Goal: Task Accomplishment & Management: Manage account settings

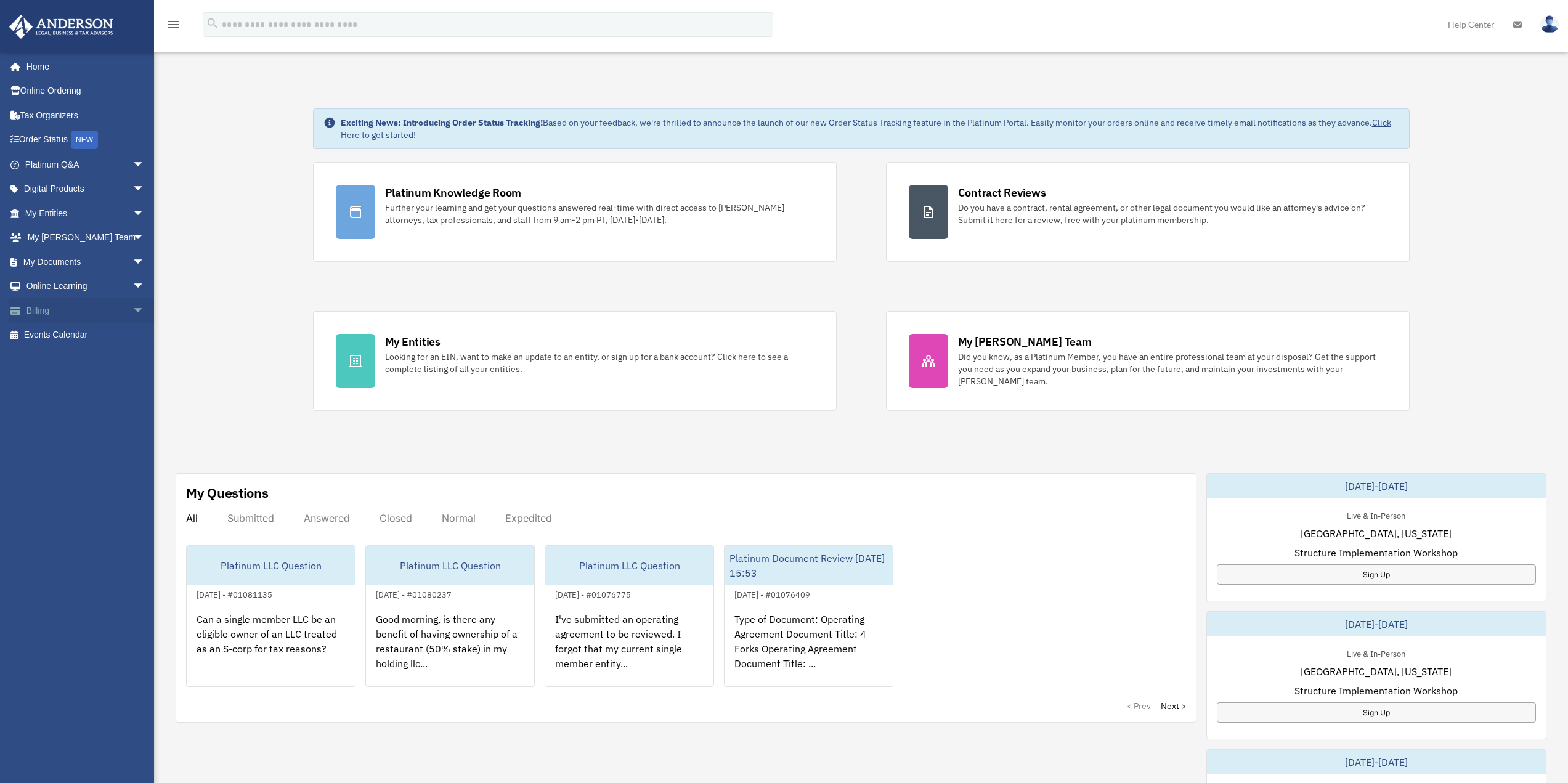
click at [73, 307] on link "Billing arrow_drop_down" at bounding box center [86, 310] width 154 height 24
click at [132, 310] on span "arrow_drop_down" at bounding box center [144, 310] width 24 height 25
click at [85, 330] on link "$ Open Invoices" at bounding box center [90, 335] width 146 height 25
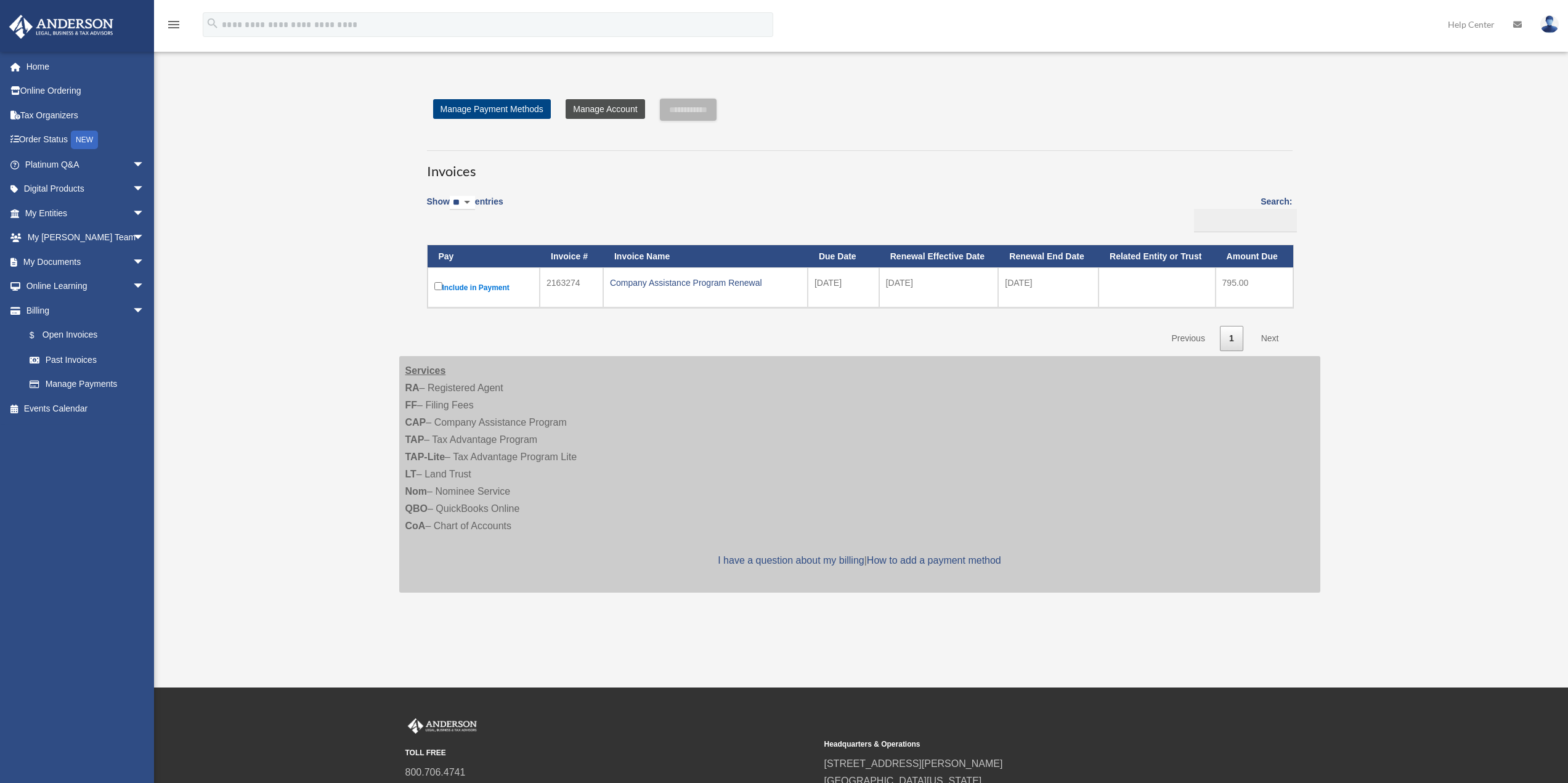
click at [614, 112] on link "Manage Account" at bounding box center [604, 109] width 79 height 20
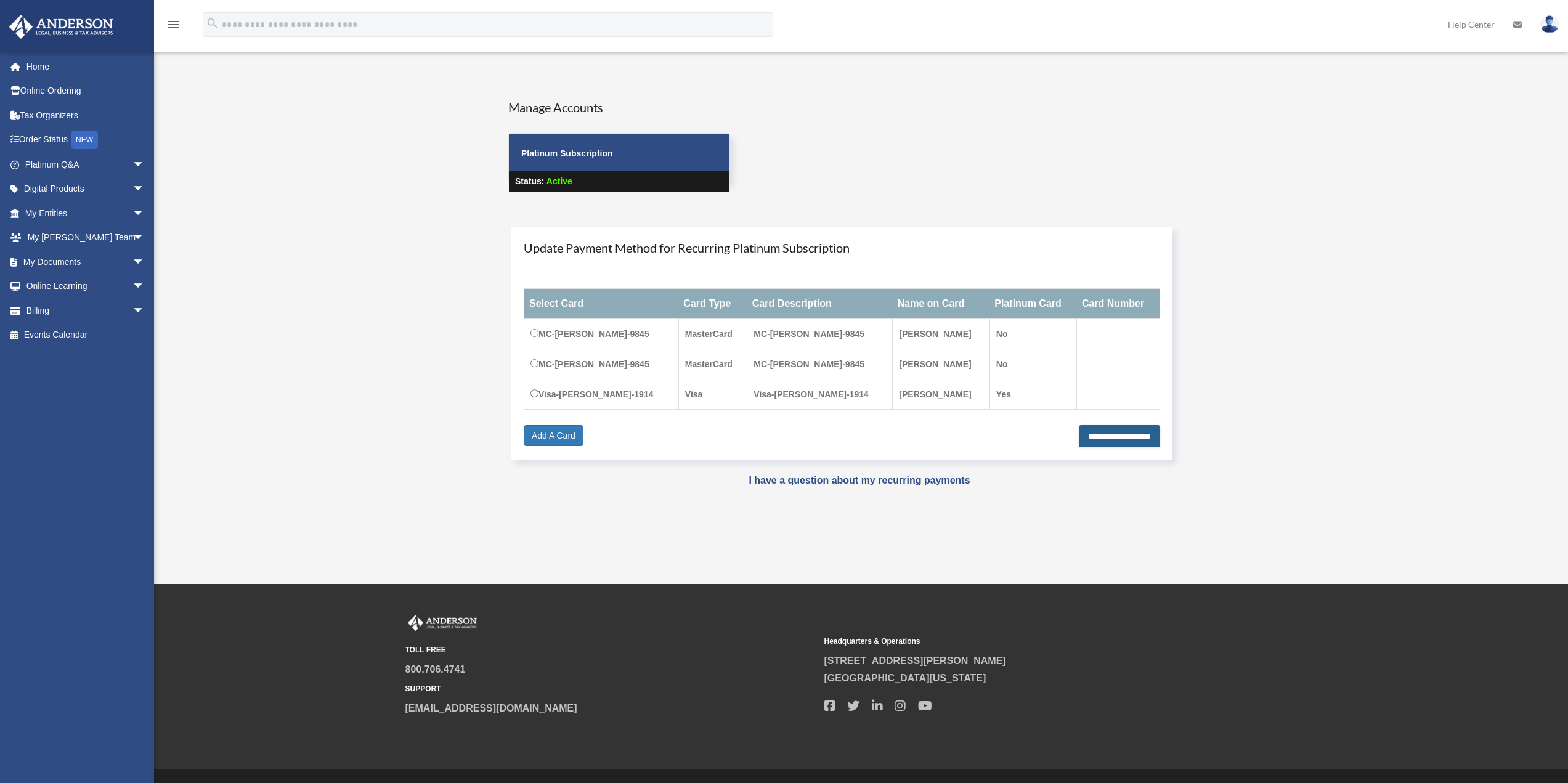
click at [1091, 438] on input "**********" at bounding box center [1119, 436] width 81 height 22
type input "**********"
click at [132, 309] on span "arrow_drop_down" at bounding box center [144, 310] width 24 height 25
click at [92, 352] on link "Past Invoices" at bounding box center [90, 360] width 146 height 24
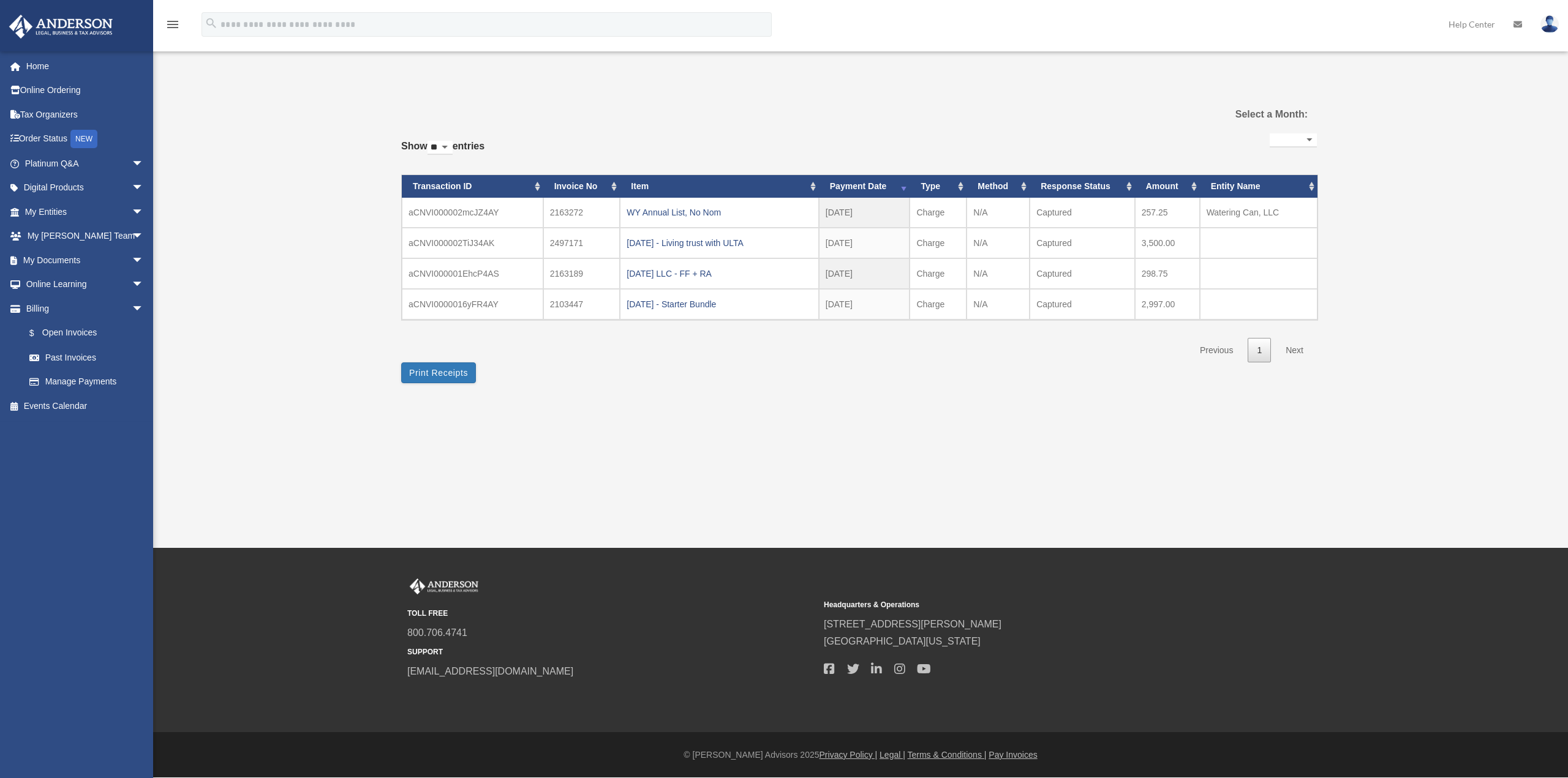
select select
click at [43, 58] on link "Home" at bounding box center [85, 66] width 153 height 24
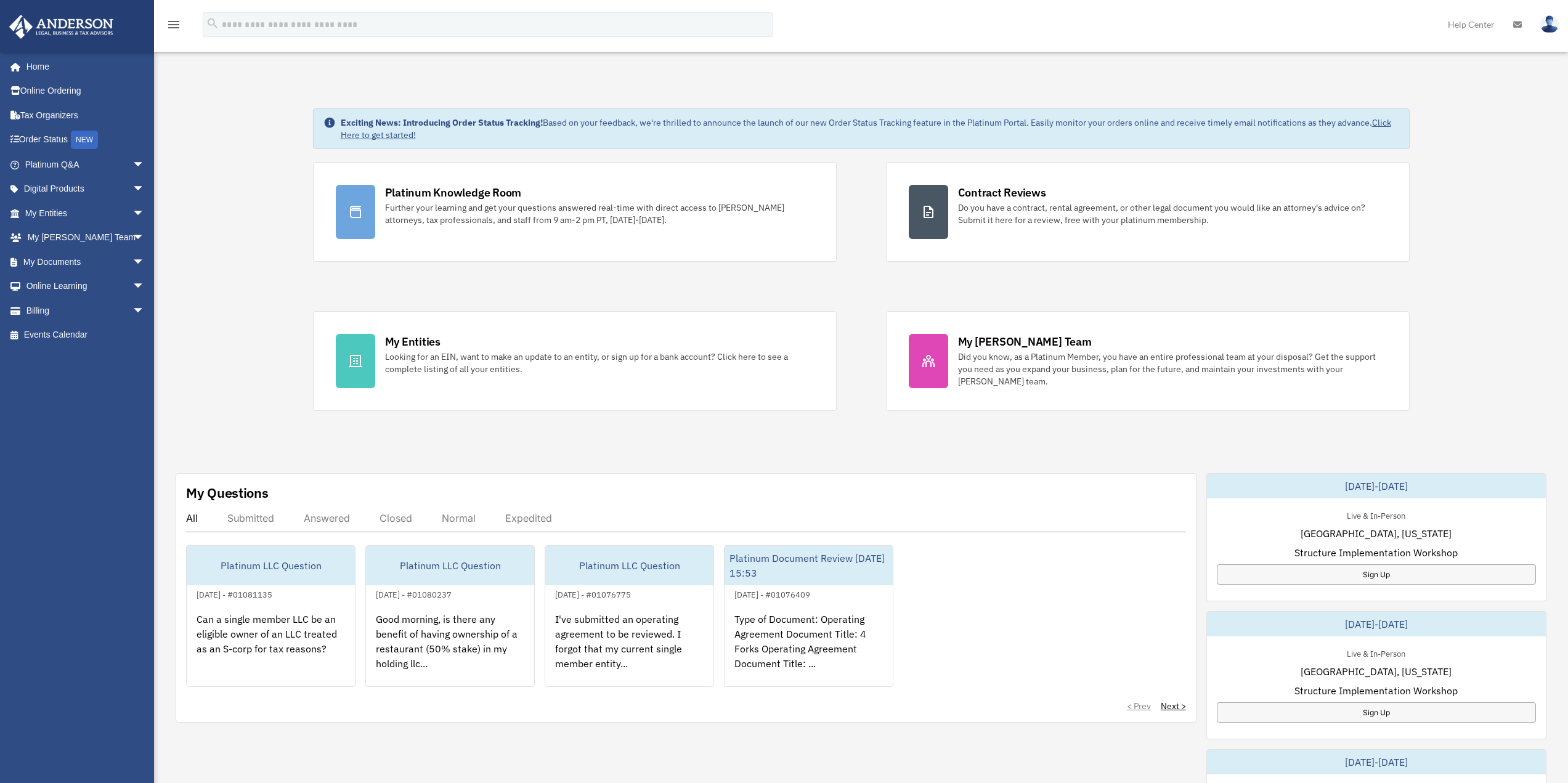
click at [1557, 31] on link at bounding box center [1549, 24] width 37 height 54
click at [1343, 53] on link "My Profile" at bounding box center [1364, 57] width 123 height 25
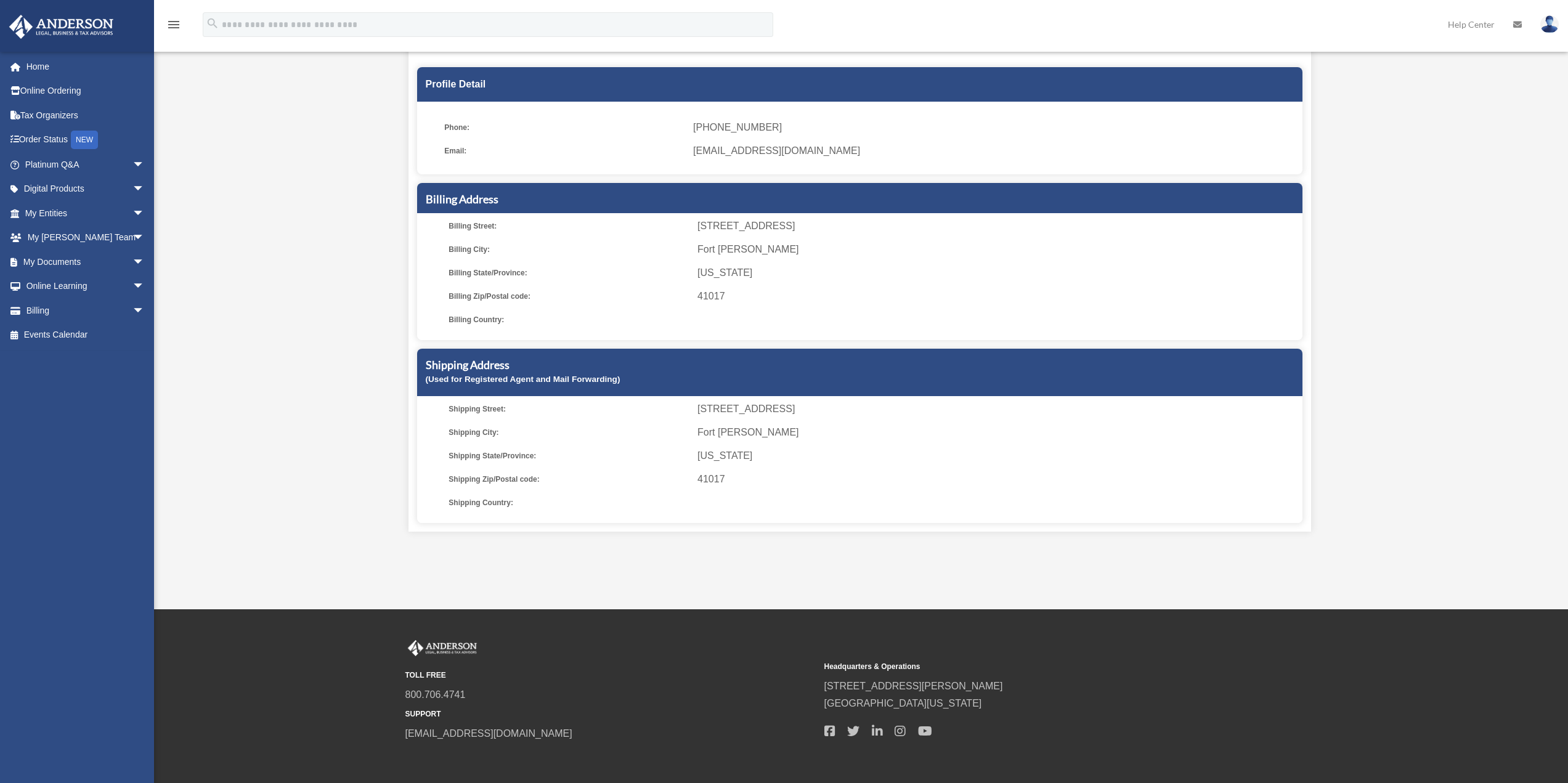
scroll to position [156, 0]
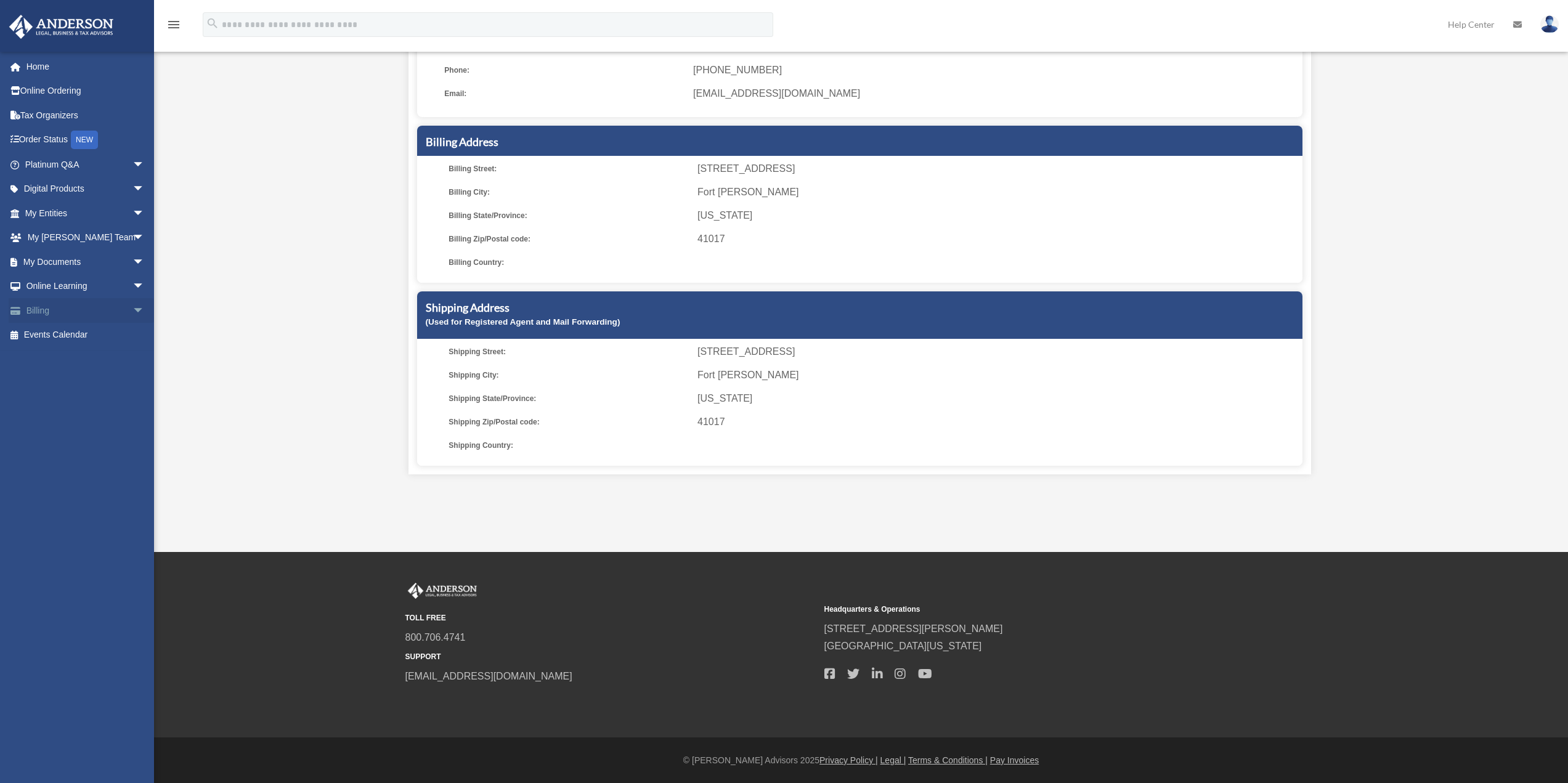
click at [132, 310] on span "arrow_drop_down" at bounding box center [144, 310] width 24 height 25
click at [86, 361] on link "Past Invoices" at bounding box center [90, 360] width 146 height 24
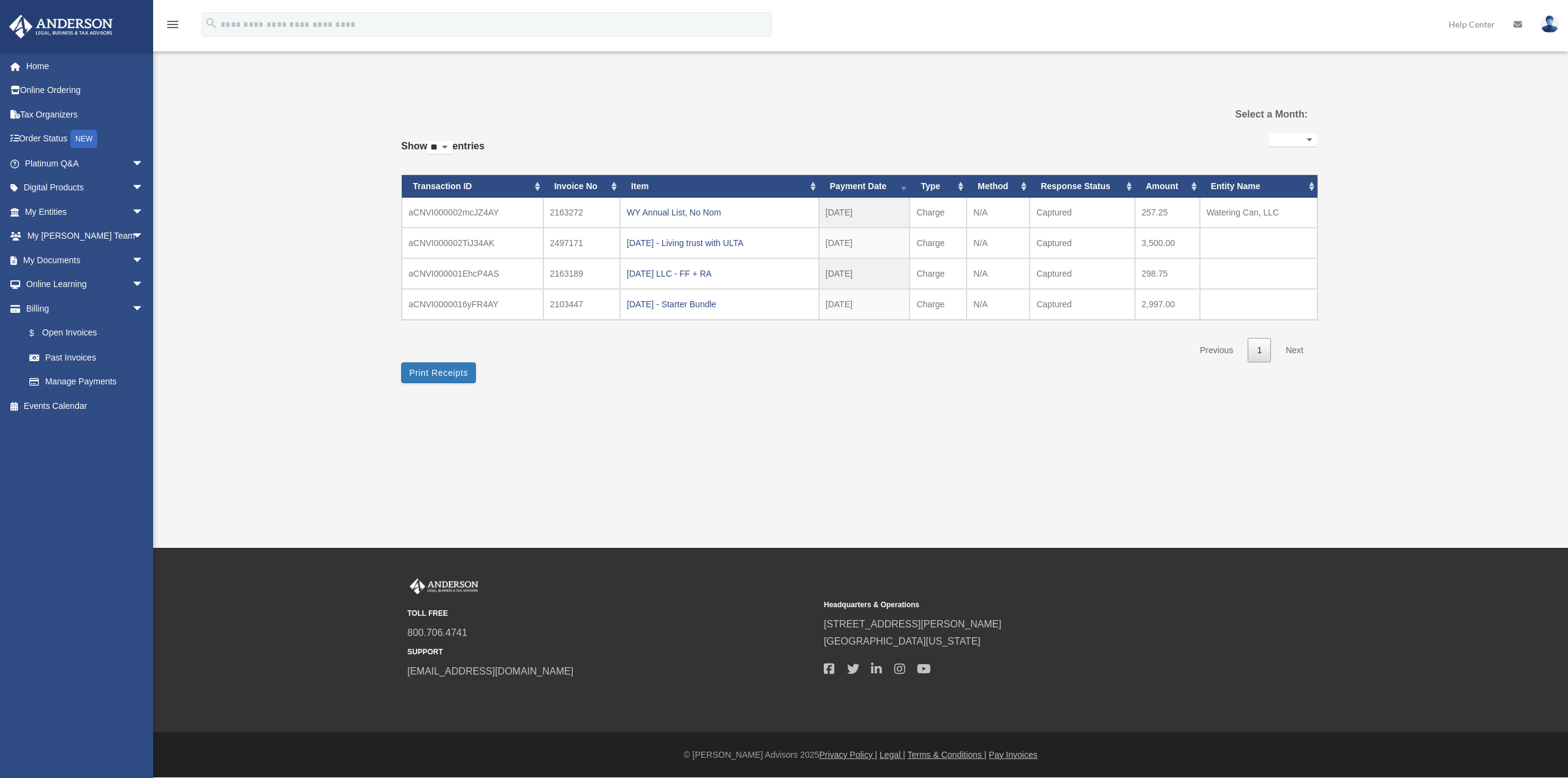
select select
click at [169, 18] on icon "menu" at bounding box center [172, 24] width 14 height 14
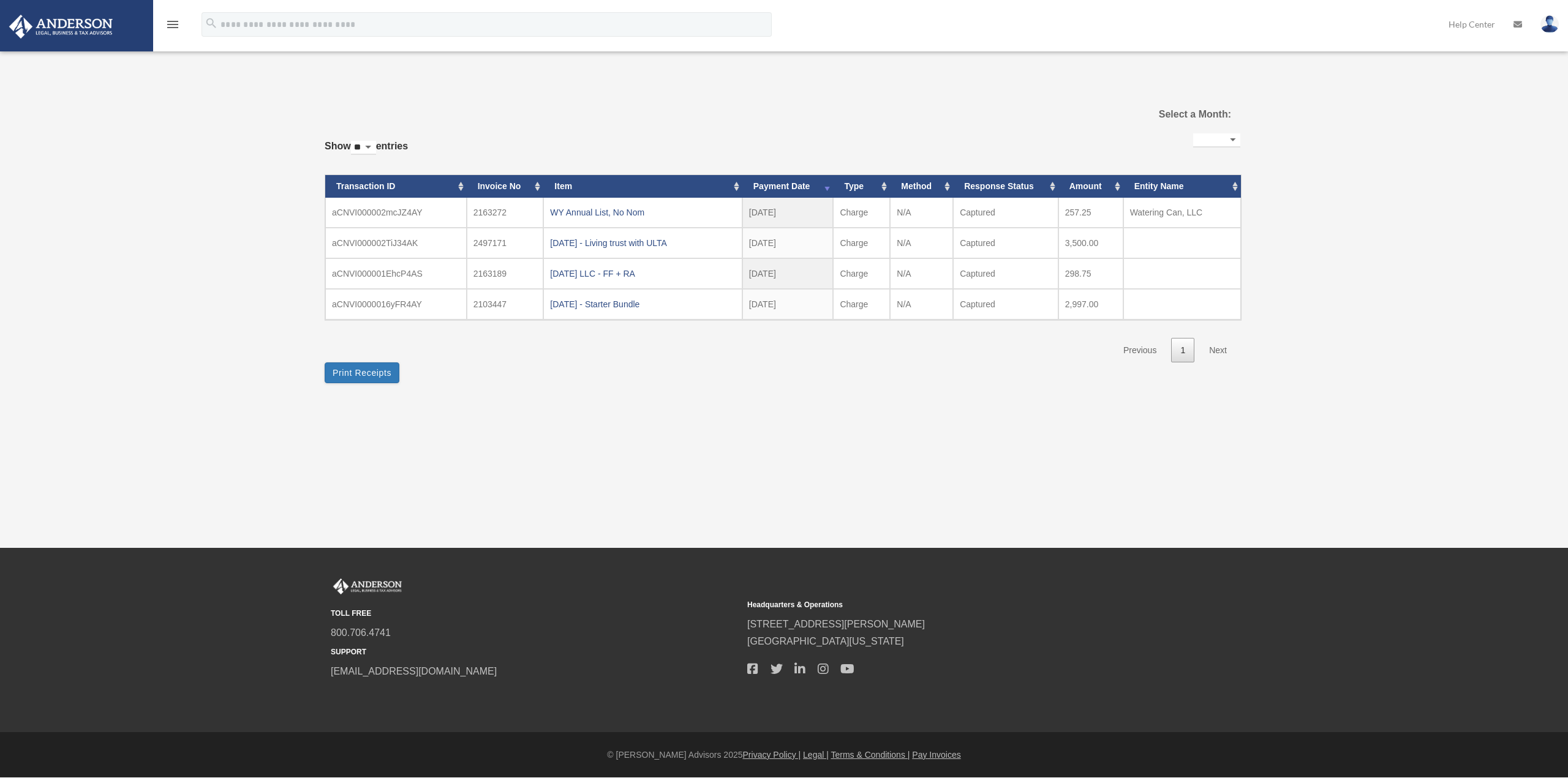
click at [170, 20] on icon "menu" at bounding box center [172, 24] width 14 height 14
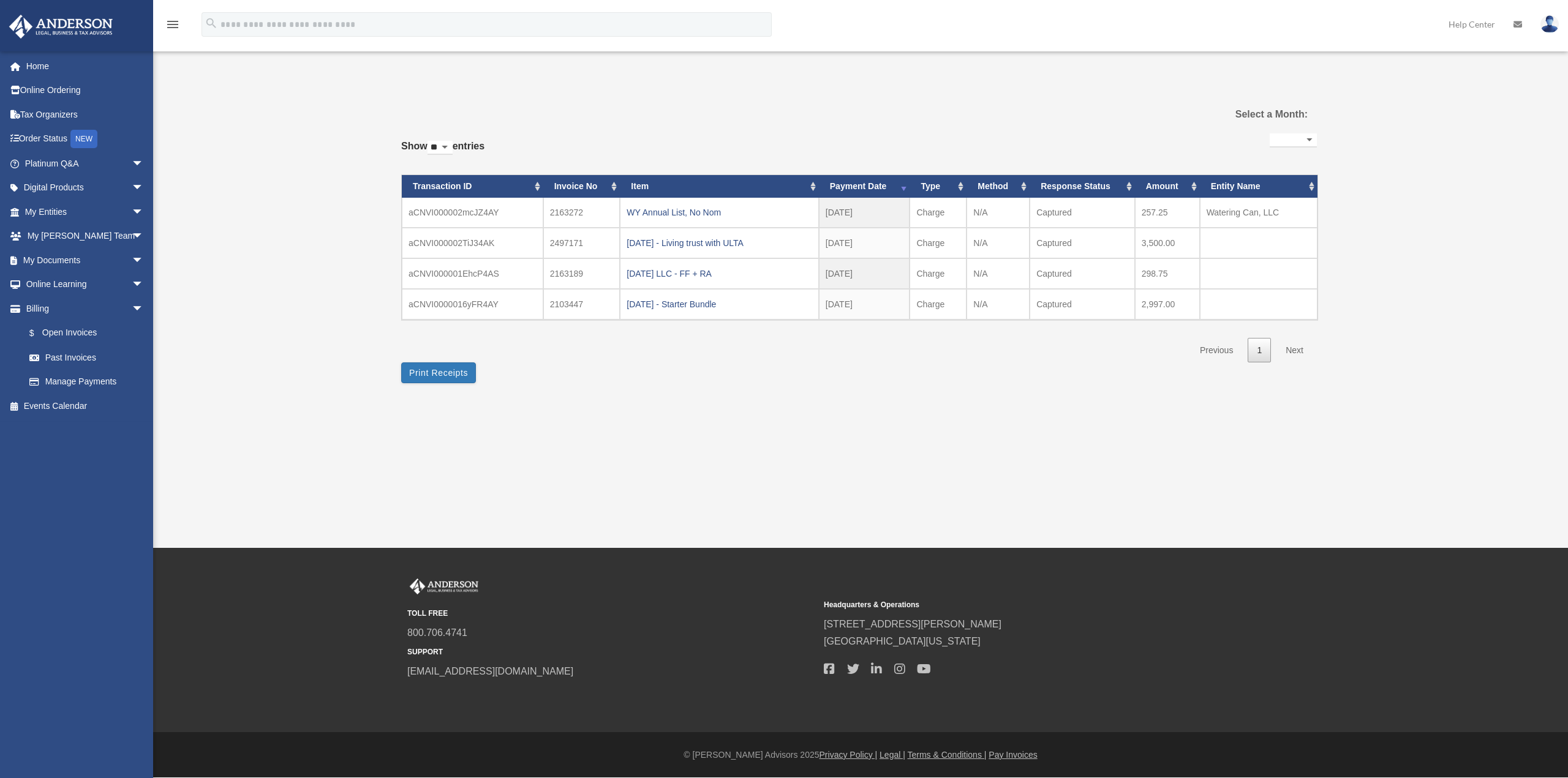
click at [1482, 22] on link "Help Center" at bounding box center [1471, 24] width 65 height 49
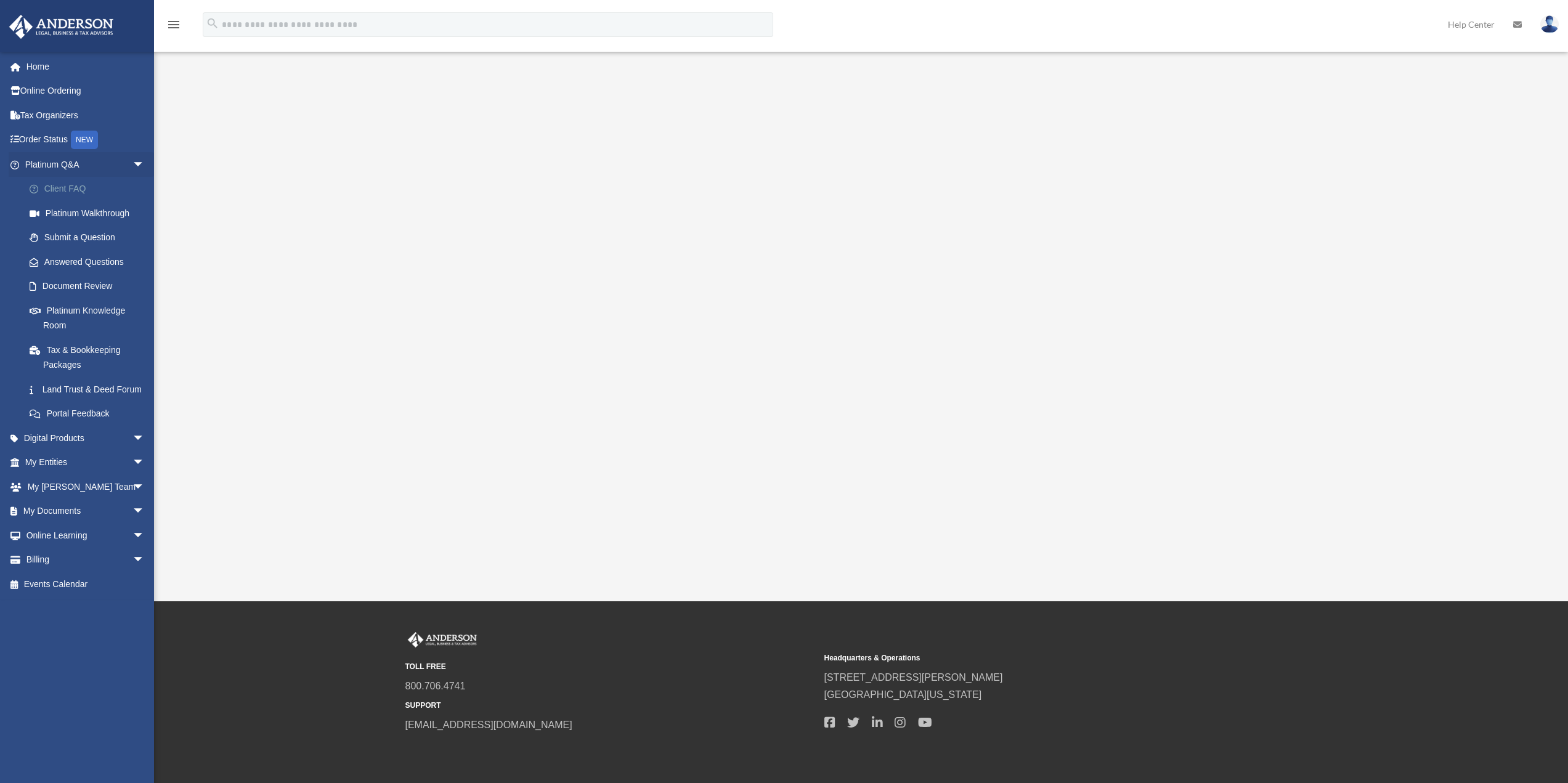
click at [74, 186] on link "Client FAQ" at bounding box center [90, 189] width 146 height 24
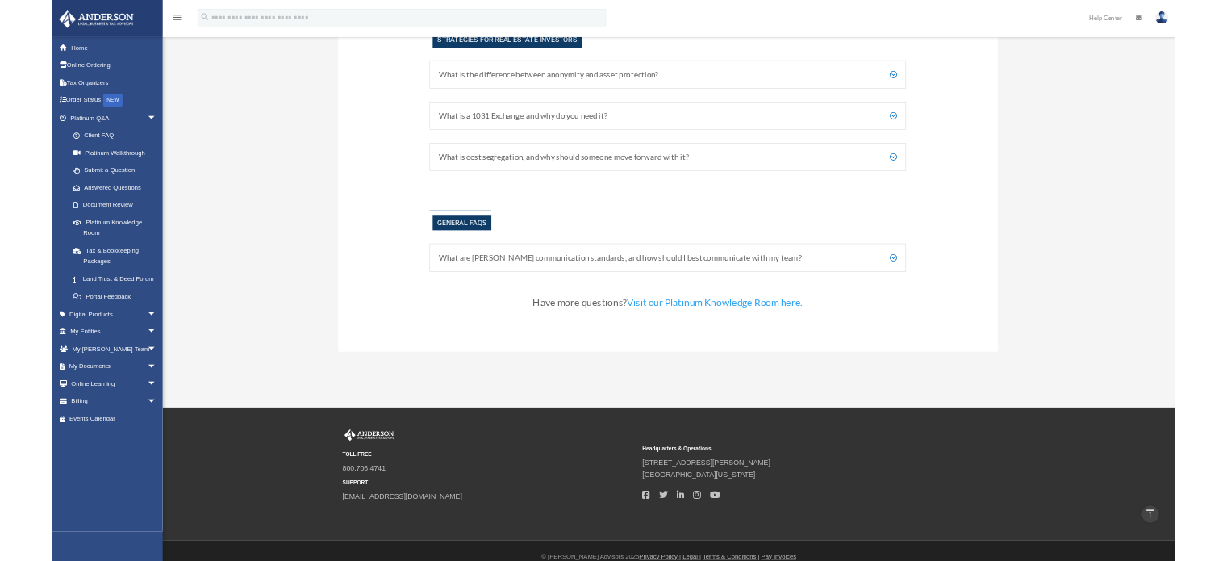
scroll to position [3204, 0]
